Goal: Use online tool/utility: Utilize a website feature to perform a specific function

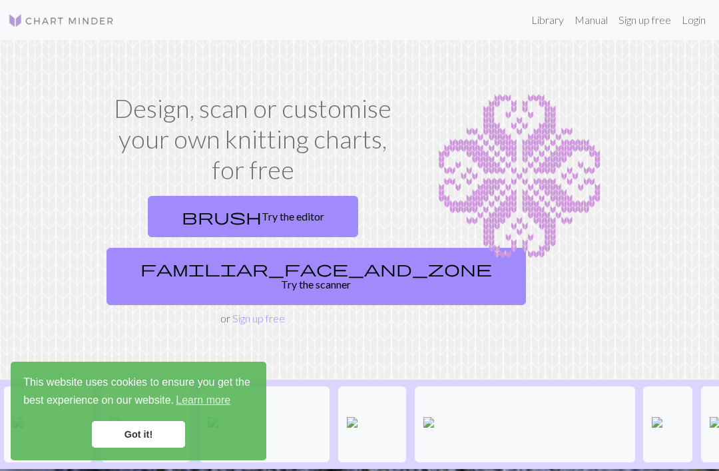
click at [160, 442] on link "Got it!" at bounding box center [138, 434] width 93 height 27
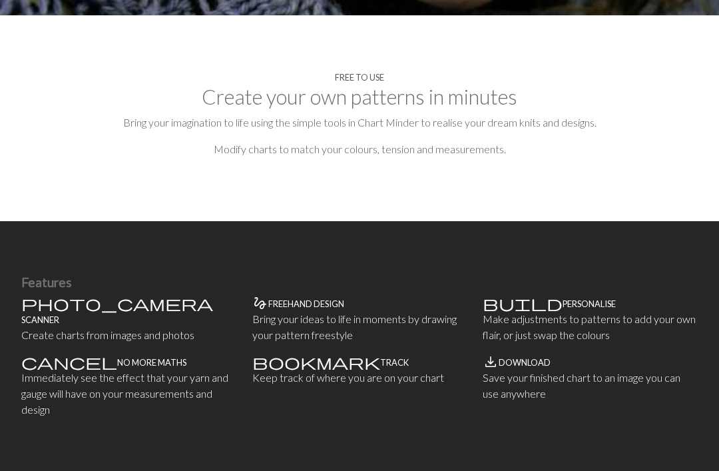
scroll to position [646, 0]
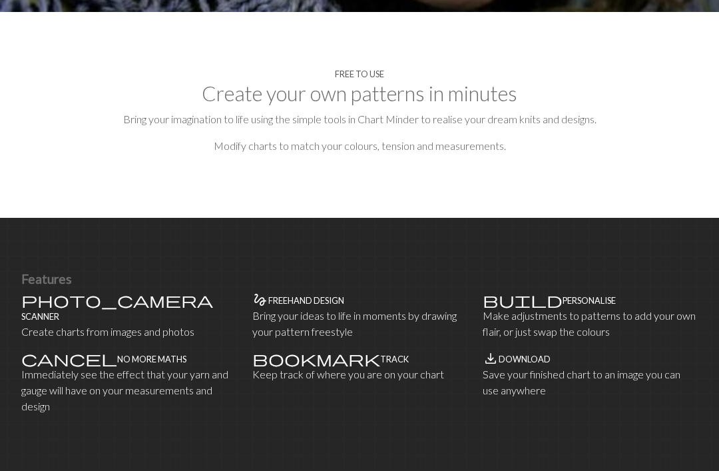
click at [316, 292] on div "gesture Freehand design Bring your ideas to life in moments by drawing your pat…" at bounding box center [359, 316] width 215 height 48
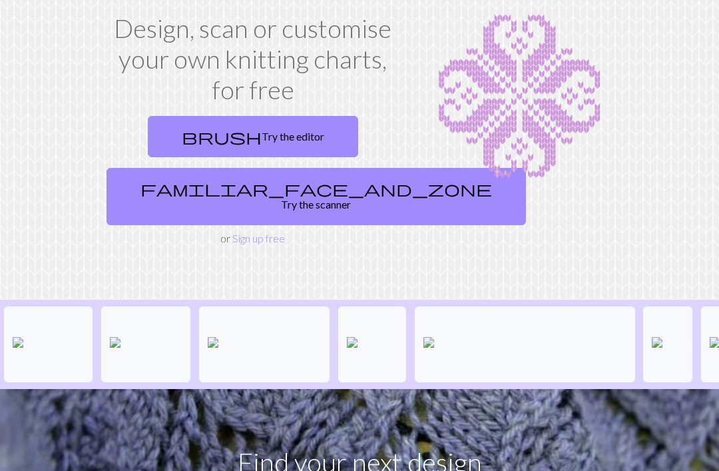
scroll to position [0, 0]
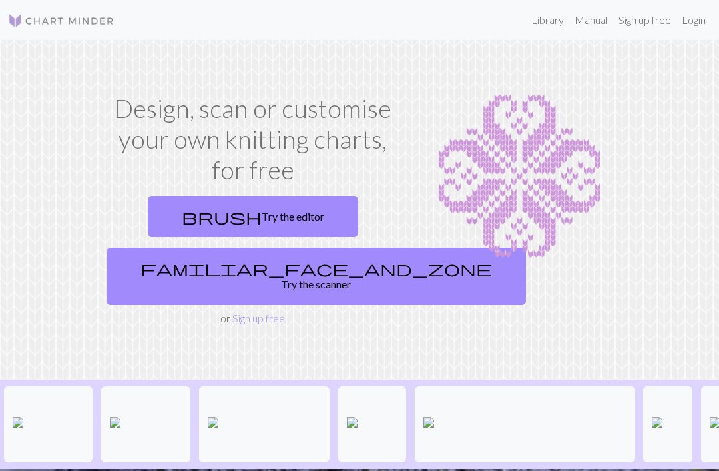
click at [260, 225] on link "brush Try the editor" at bounding box center [253, 216] width 210 height 41
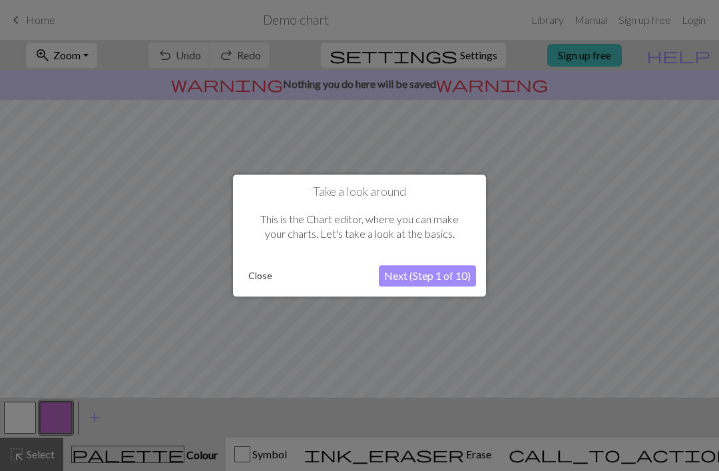
click at [419, 281] on button "Next (Step 1 of 10)" at bounding box center [427, 275] width 97 height 21
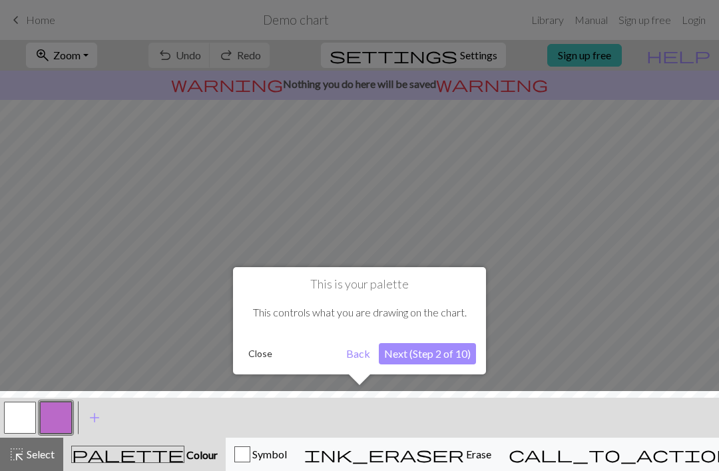
click at [434, 360] on button "Next (Step 2 of 10)" at bounding box center [427, 353] width 97 height 21
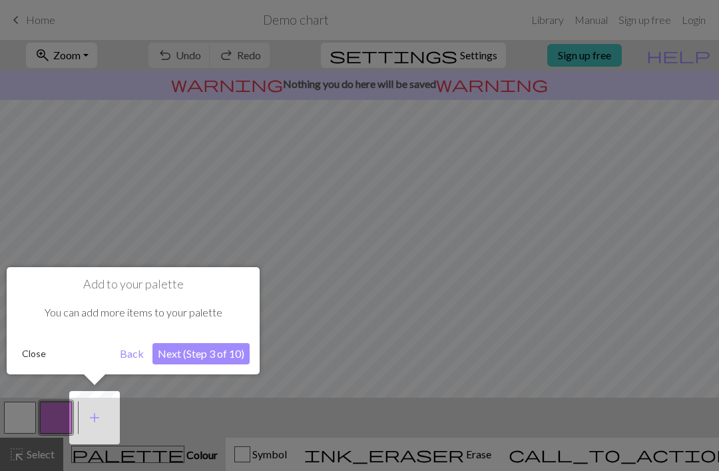
click at [221, 363] on button "Next (Step 3 of 10)" at bounding box center [200, 353] width 97 height 21
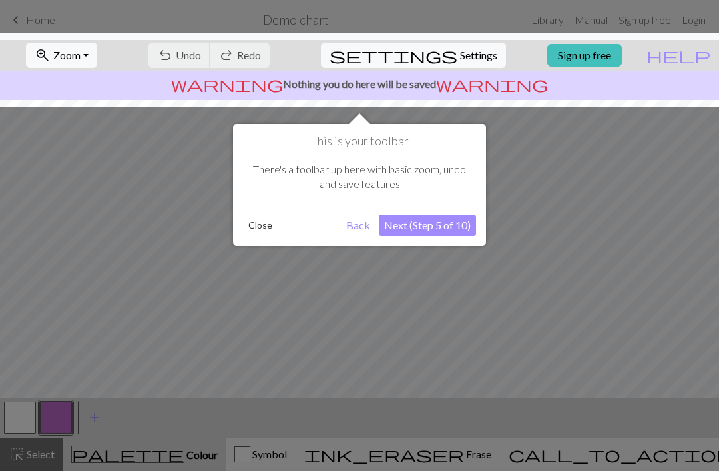
click at [440, 228] on button "Next (Step 5 of 10)" at bounding box center [427, 224] width 97 height 21
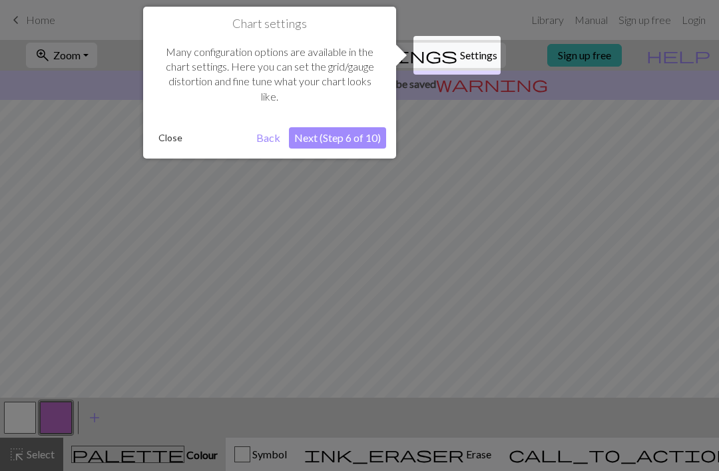
click at [338, 137] on button "Next (Step 6 of 10)" at bounding box center [337, 137] width 97 height 21
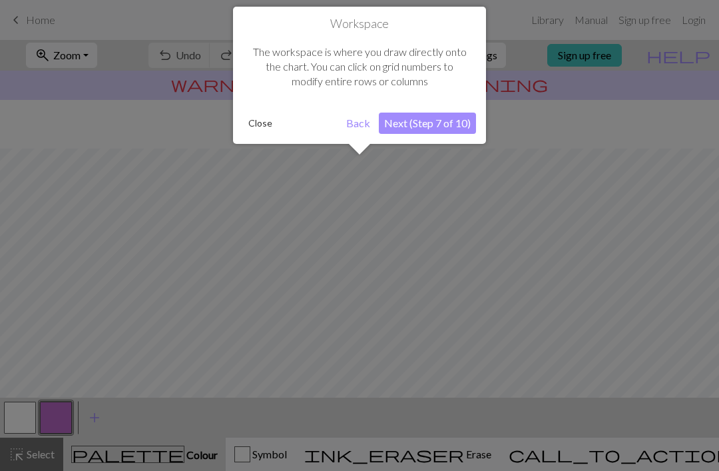
scroll to position [80, 0]
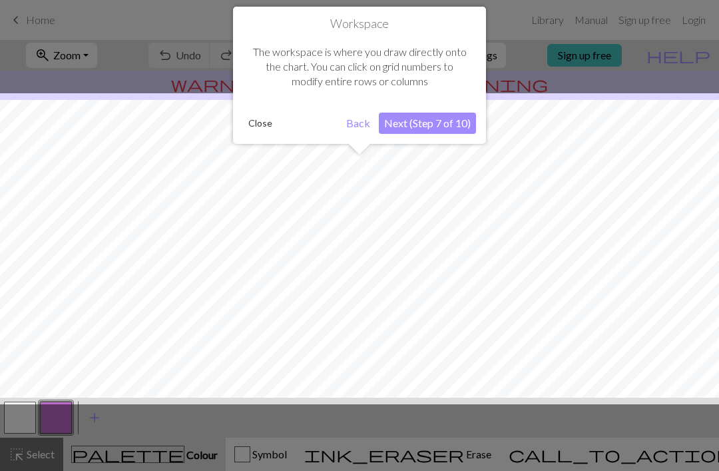
click at [440, 129] on button "Next (Step 7 of 10)" at bounding box center [427, 123] width 97 height 21
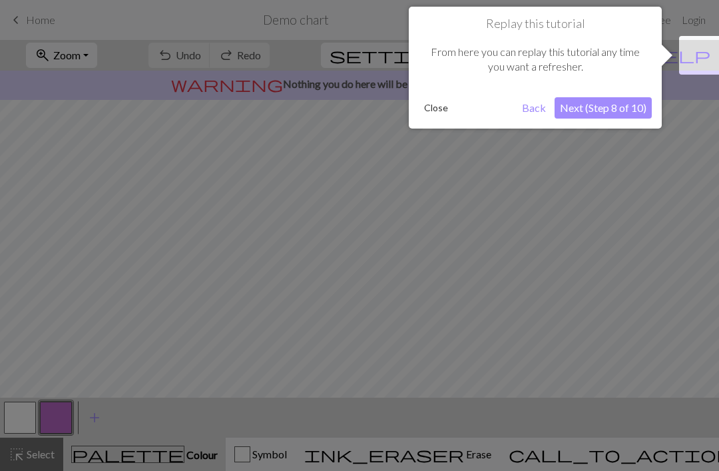
click at [617, 113] on button "Next (Step 8 of 10)" at bounding box center [603, 107] width 97 height 21
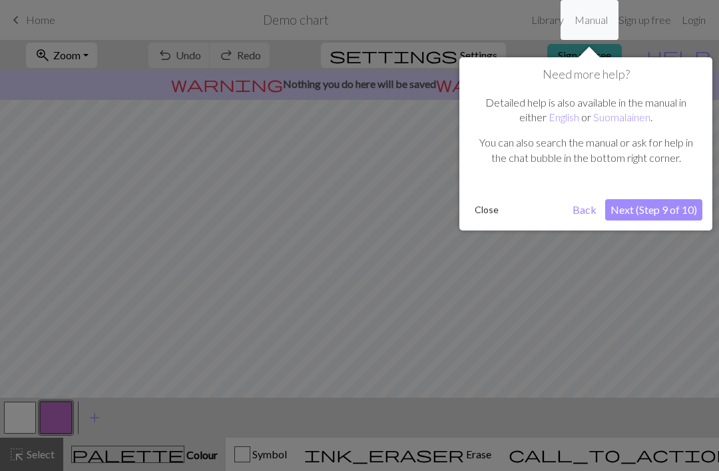
click at [642, 212] on button "Next (Step 9 of 10)" at bounding box center [653, 209] width 97 height 21
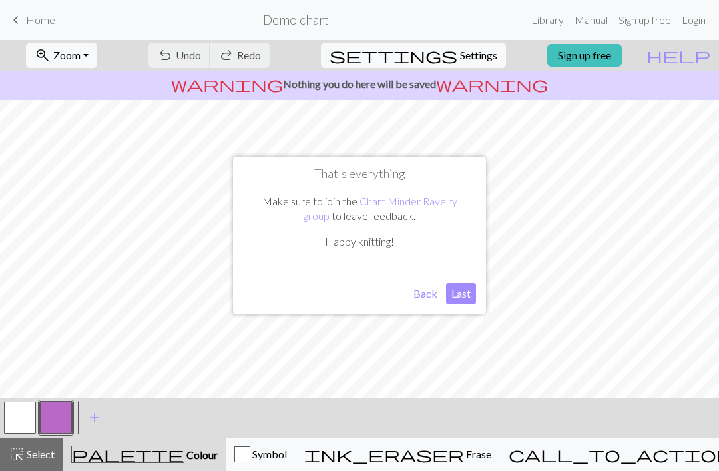
click at [465, 296] on button "Last" at bounding box center [461, 293] width 30 height 21
click at [47, 467] on button "highlight_alt Select Select" at bounding box center [31, 454] width 63 height 33
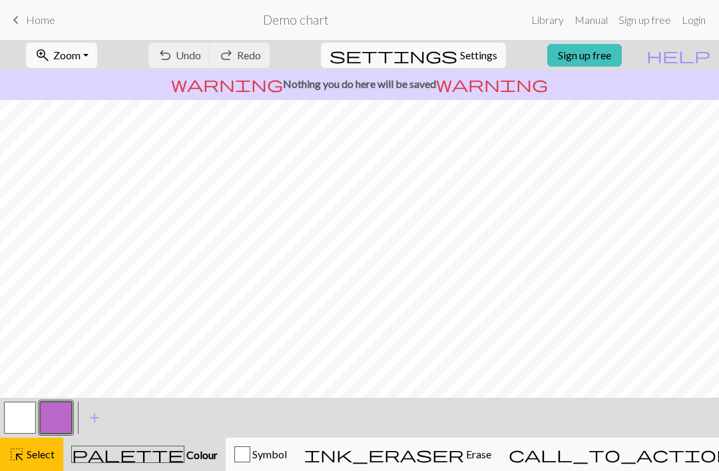
click at [23, 417] on button "button" at bounding box center [20, 418] width 32 height 32
click at [35, 464] on button "highlight_alt Select Select" at bounding box center [31, 454] width 63 height 33
click at [97, 418] on span "add" at bounding box center [95, 417] width 16 height 19
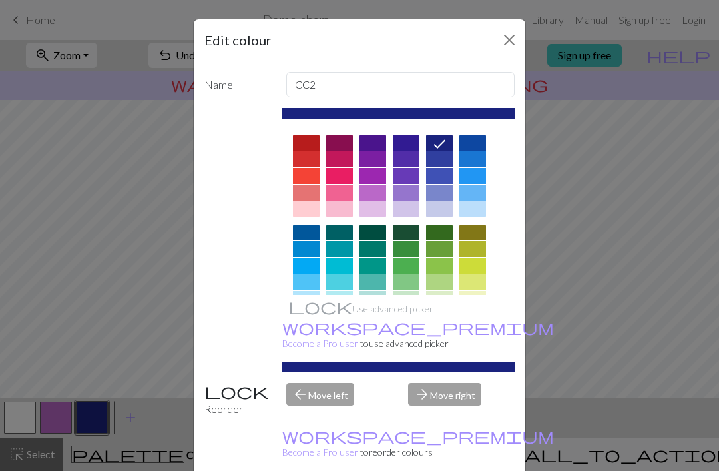
click at [511, 39] on button "Close" at bounding box center [509, 39] width 21 height 21
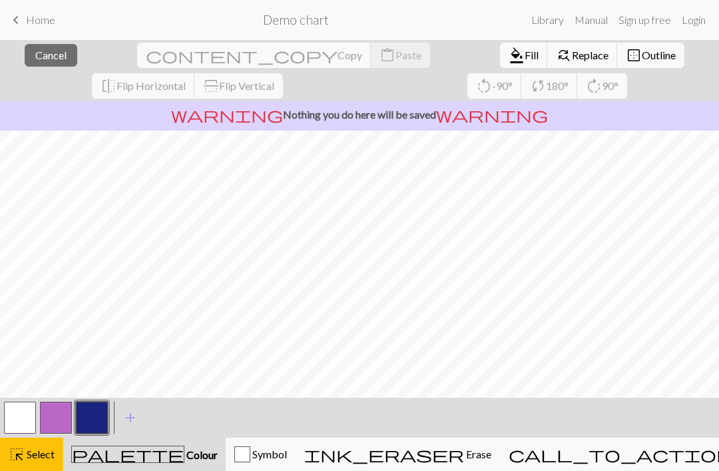
click at [34, 422] on button "button" at bounding box center [20, 418] width 32 height 32
click at [28, 467] on button "highlight_alt Select Select" at bounding box center [31, 454] width 63 height 33
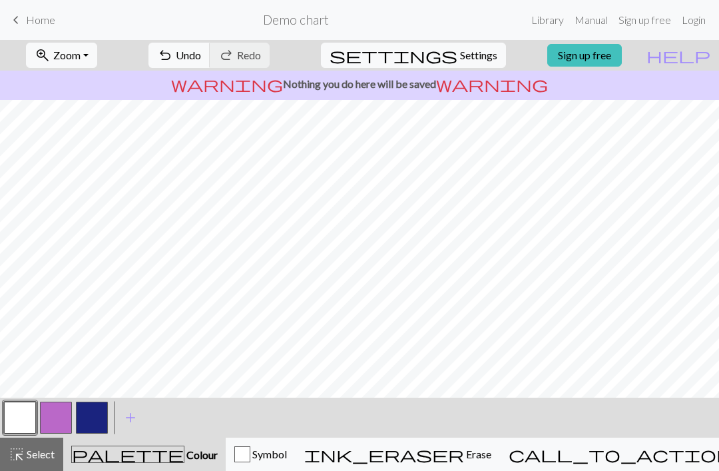
click at [28, 467] on button "highlight_alt Select Select" at bounding box center [31, 454] width 63 height 33
click at [19, 428] on button "button" at bounding box center [20, 418] width 32 height 32
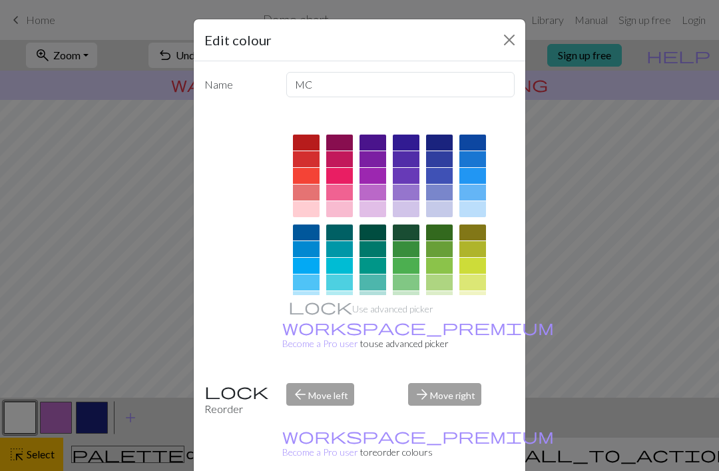
click at [516, 48] on button "Close" at bounding box center [509, 39] width 21 height 21
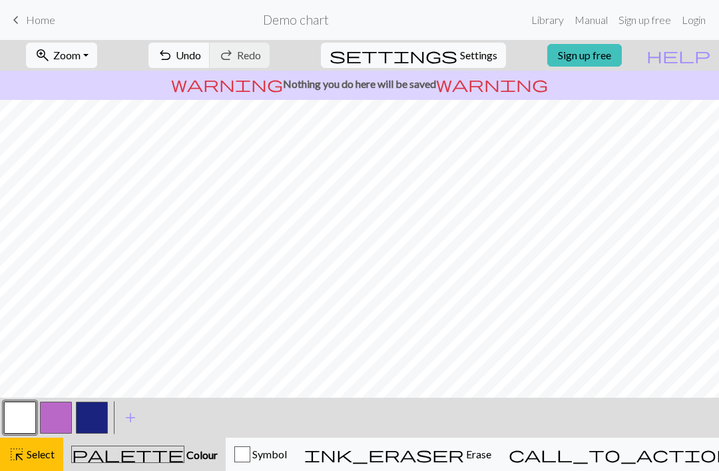
click at [471, 467] on button "ink_eraser Erase Erase" at bounding box center [398, 454] width 204 height 33
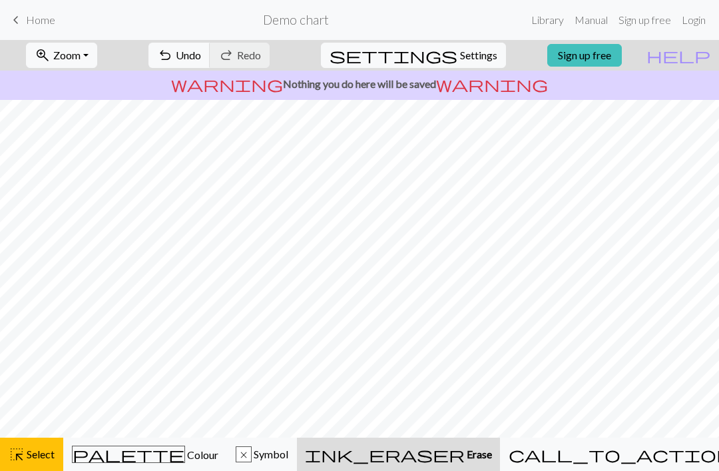
click at [474, 466] on button "ink_eraser Erase Erase" at bounding box center [398, 454] width 203 height 33
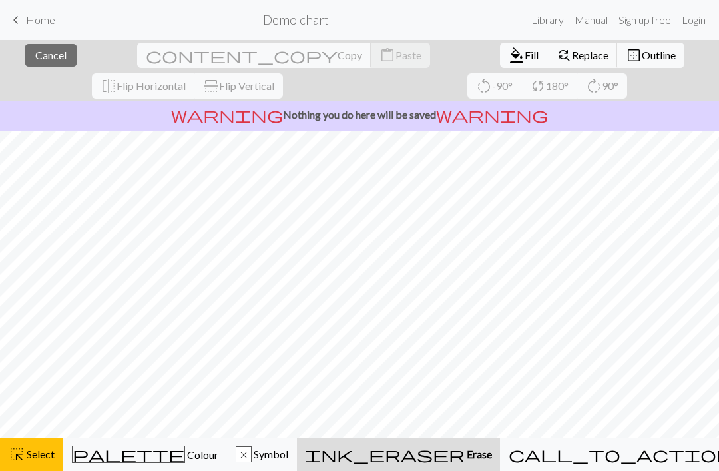
click at [453, 466] on button "ink_eraser Erase Erase" at bounding box center [398, 454] width 203 height 33
click at [438, 466] on button "ink_eraser Erase Erase" at bounding box center [398, 454] width 203 height 33
click at [442, 450] on div "ink_eraser Erase Erase" at bounding box center [398, 454] width 187 height 16
click at [455, 450] on span "ink_eraser" at bounding box center [385, 454] width 160 height 19
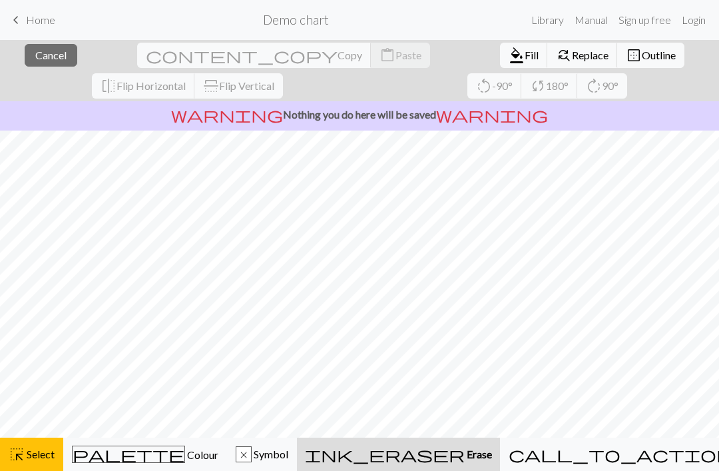
click at [43, 462] on button "highlight_alt Select Select" at bounding box center [31, 454] width 63 height 33
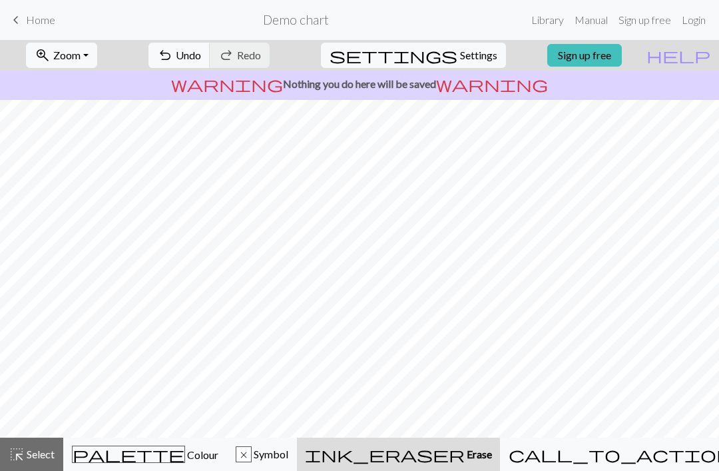
click at [23, 463] on span "highlight_alt" at bounding box center [17, 454] width 16 height 19
click at [28, 467] on button "highlight_alt Select Select" at bounding box center [31, 454] width 63 height 33
click at [29, 467] on button "highlight_alt Select Select" at bounding box center [31, 454] width 63 height 33
click at [466, 63] on span "Settings" at bounding box center [478, 55] width 37 height 16
select select "aran"
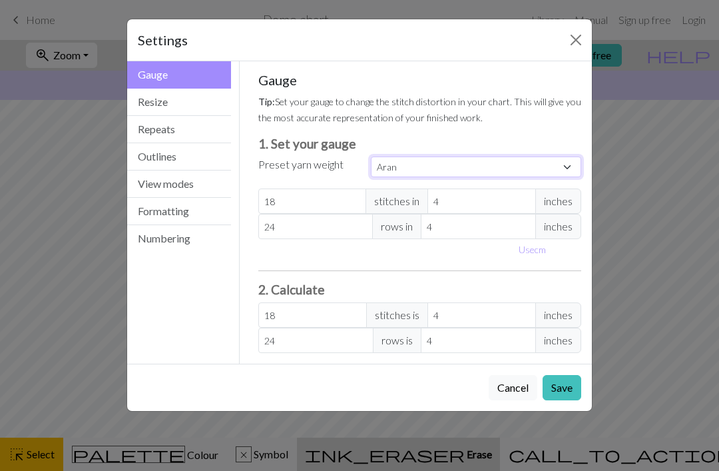
click at [557, 170] on select "Custom Square Lace Light Fingering Fingering Sport Double knit Worsted Aran Bul…" at bounding box center [476, 166] width 210 height 21
click at [560, 168] on select "Custom Square Lace Light Fingering Fingering Sport Double knit Worsted Aran Bul…" at bounding box center [476, 166] width 210 height 21
click at [679, 201] on div "Settings Gauge Gauge Resize Repeats Outlines View modes Formatting Numbering Ga…" at bounding box center [359, 235] width 719 height 471
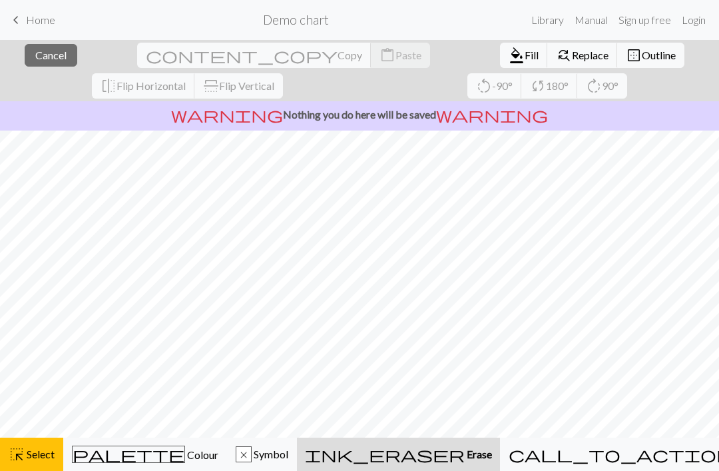
click at [457, 463] on span "ink_eraser" at bounding box center [385, 454] width 160 height 19
click at [458, 465] on button "ink_eraser Erase Erase" at bounding box center [398, 454] width 203 height 33
click at [476, 458] on span "Erase" at bounding box center [478, 454] width 27 height 13
click at [457, 467] on button "ink_eraser Erase Erase" at bounding box center [398, 454] width 203 height 33
click at [453, 463] on span "ink_eraser" at bounding box center [385, 454] width 160 height 19
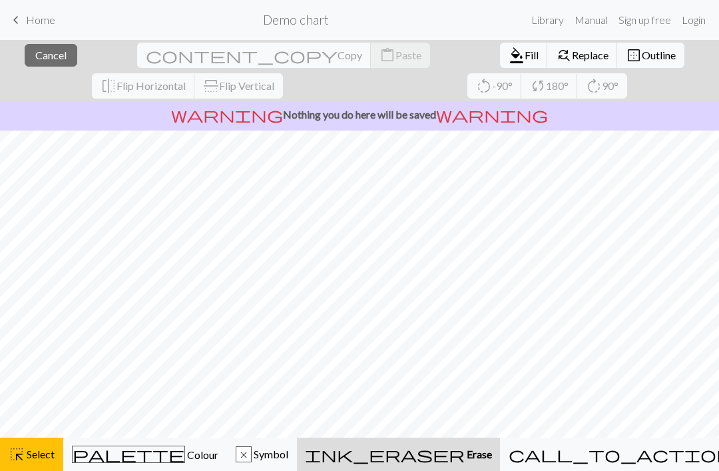
click at [463, 463] on span "ink_eraser" at bounding box center [385, 454] width 160 height 19
click at [462, 463] on span "ink_eraser" at bounding box center [385, 454] width 160 height 19
click at [460, 461] on span "ink_eraser" at bounding box center [385, 454] width 160 height 19
click at [456, 459] on span "ink_eraser" at bounding box center [385, 454] width 160 height 19
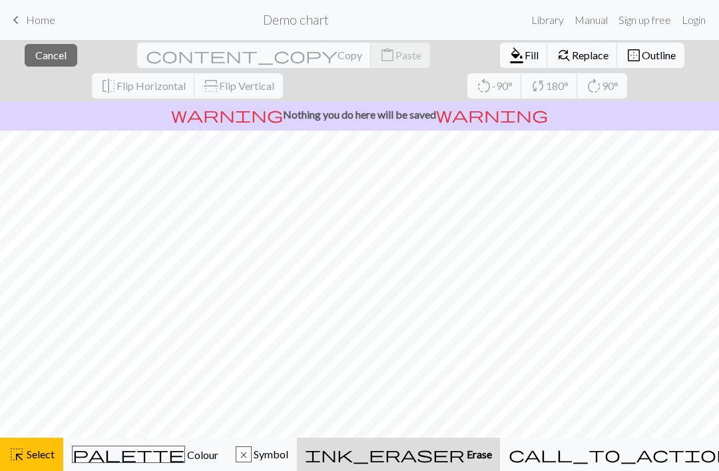
click at [525, 60] on span "Fill" at bounding box center [532, 55] width 14 height 13
